Goal: Find specific page/section: Find specific page/section

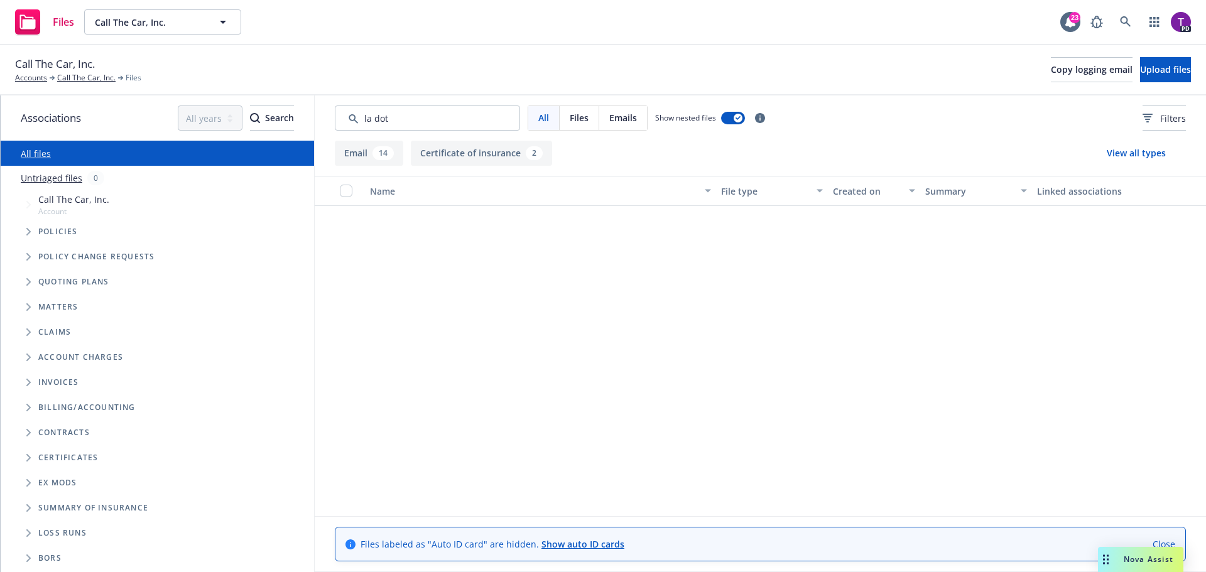
scroll to position [451, 0]
